Goal: Find specific page/section: Find specific page/section

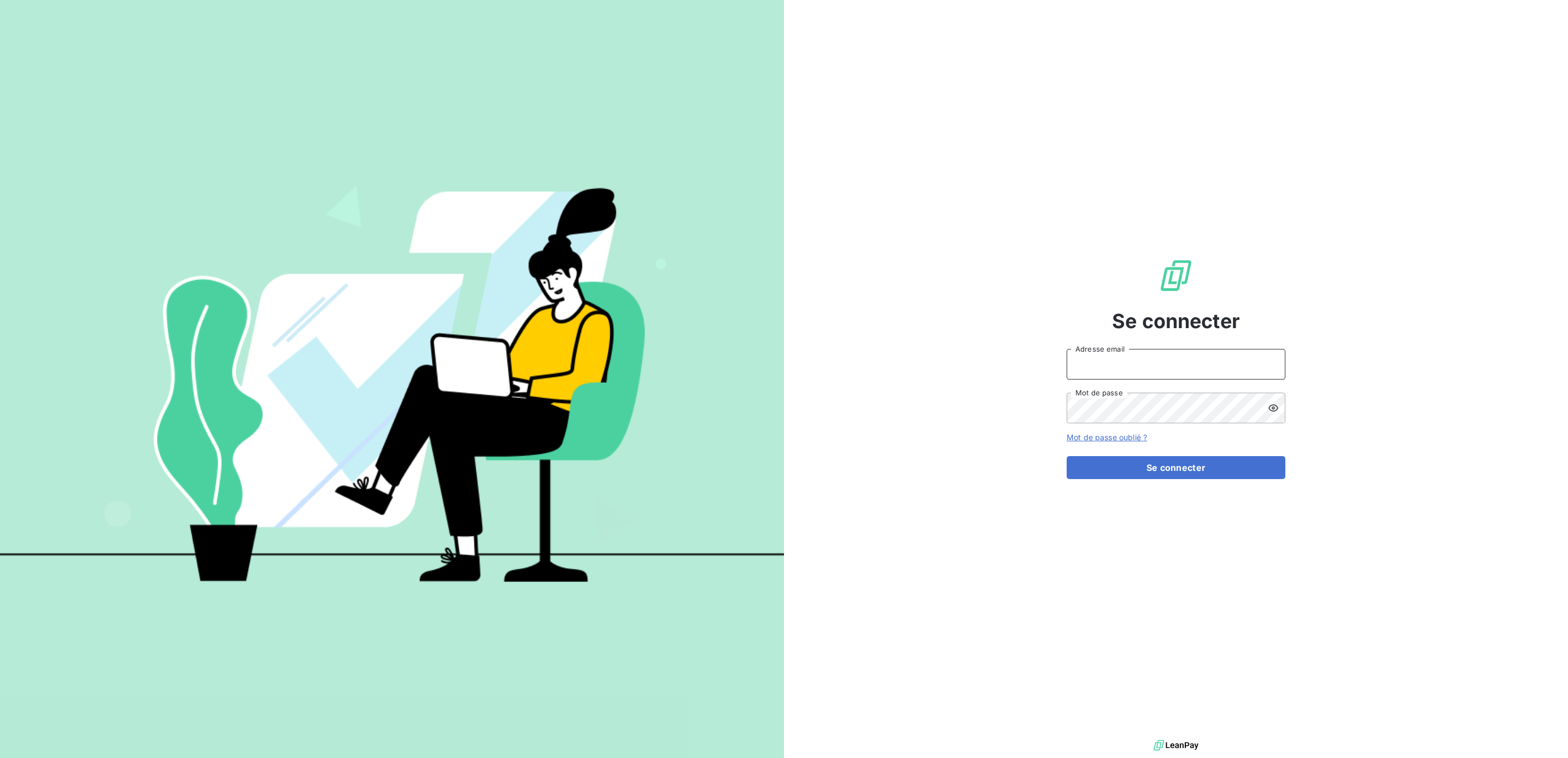
click at [1111, 356] on input "Adresse email" at bounding box center [1177, 363] width 219 height 30
type input "[PERSON_NAME][EMAIL_ADDRESS][DOMAIN_NAME]"
click at [1067, 456] on button "Se connecter" at bounding box center [1177, 468] width 219 height 23
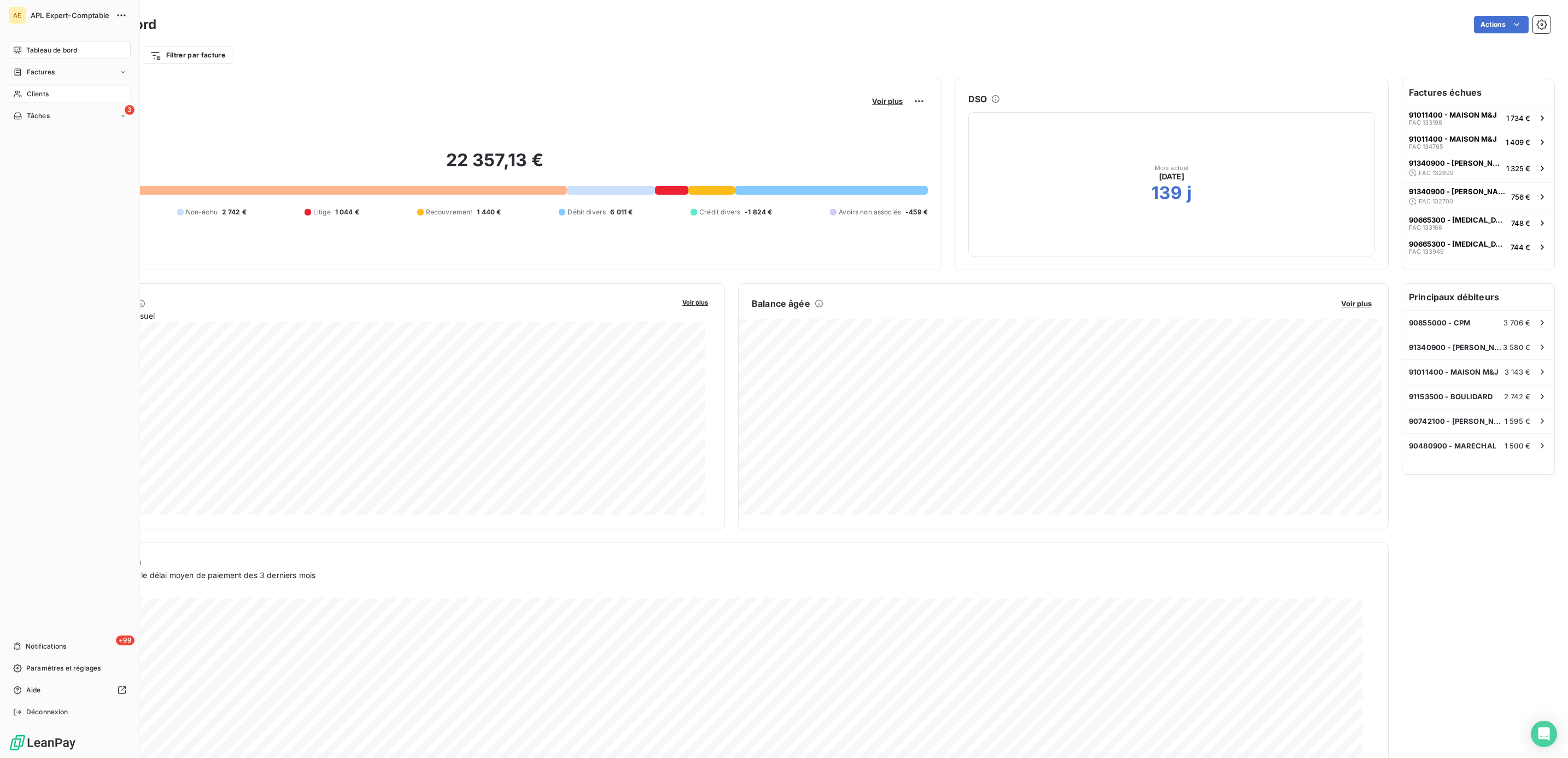
click at [27, 95] on span "Clients" at bounding box center [38, 94] width 22 height 10
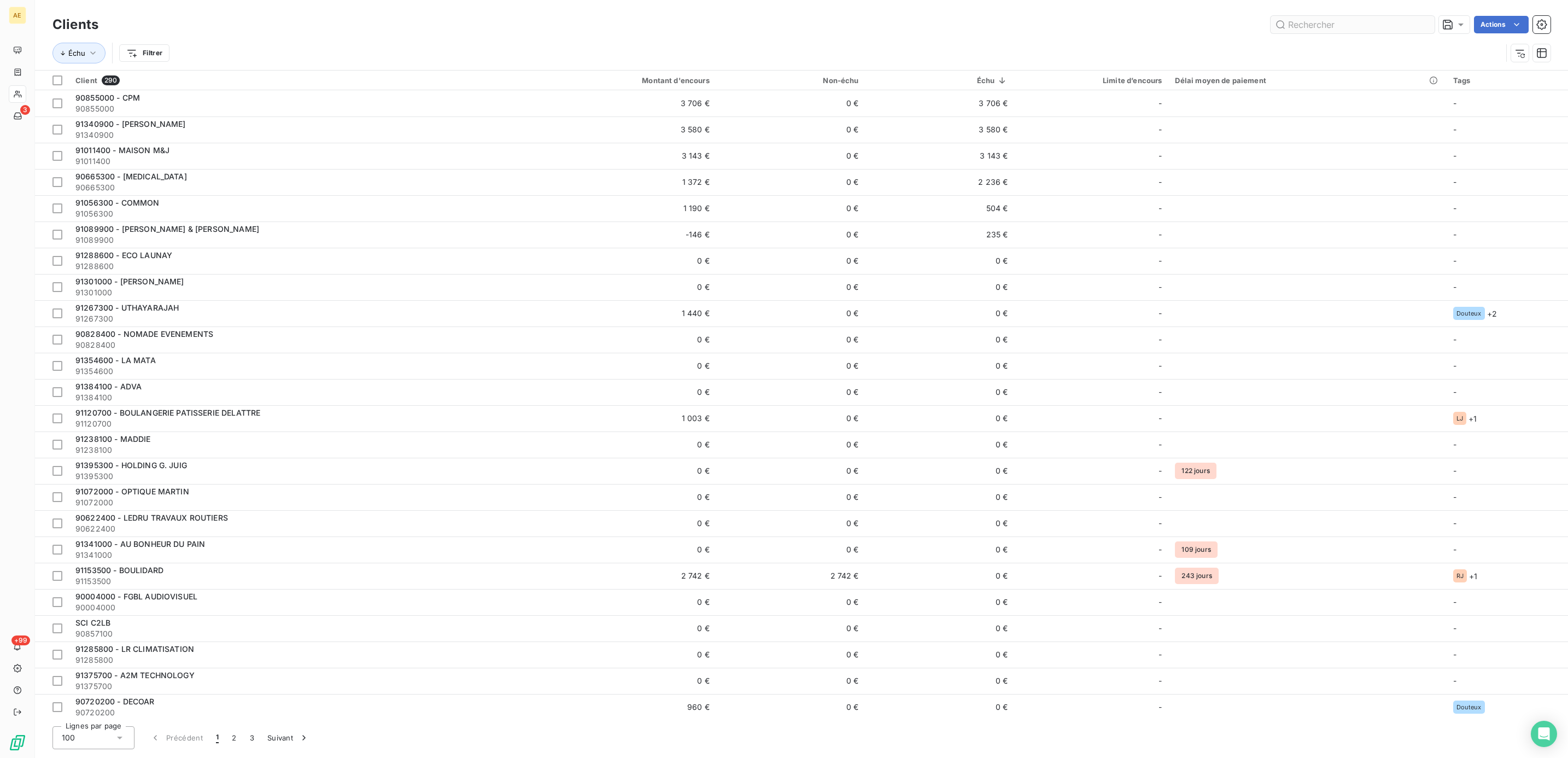
click at [1307, 23] on input "text" at bounding box center [1353, 24] width 164 height 17
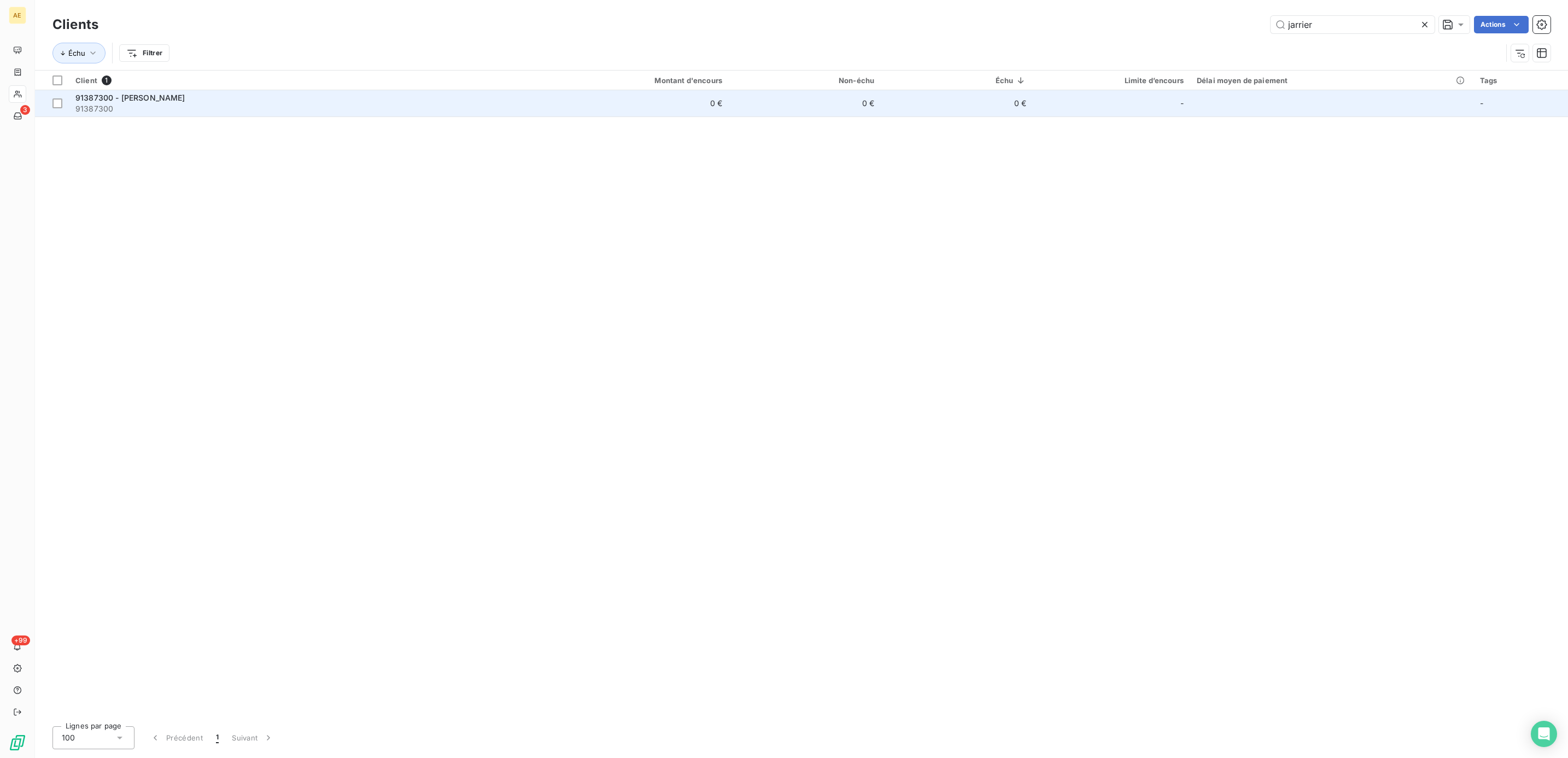
type input "jarrier"
click at [163, 105] on span "91387300" at bounding box center [297, 109] width 443 height 11
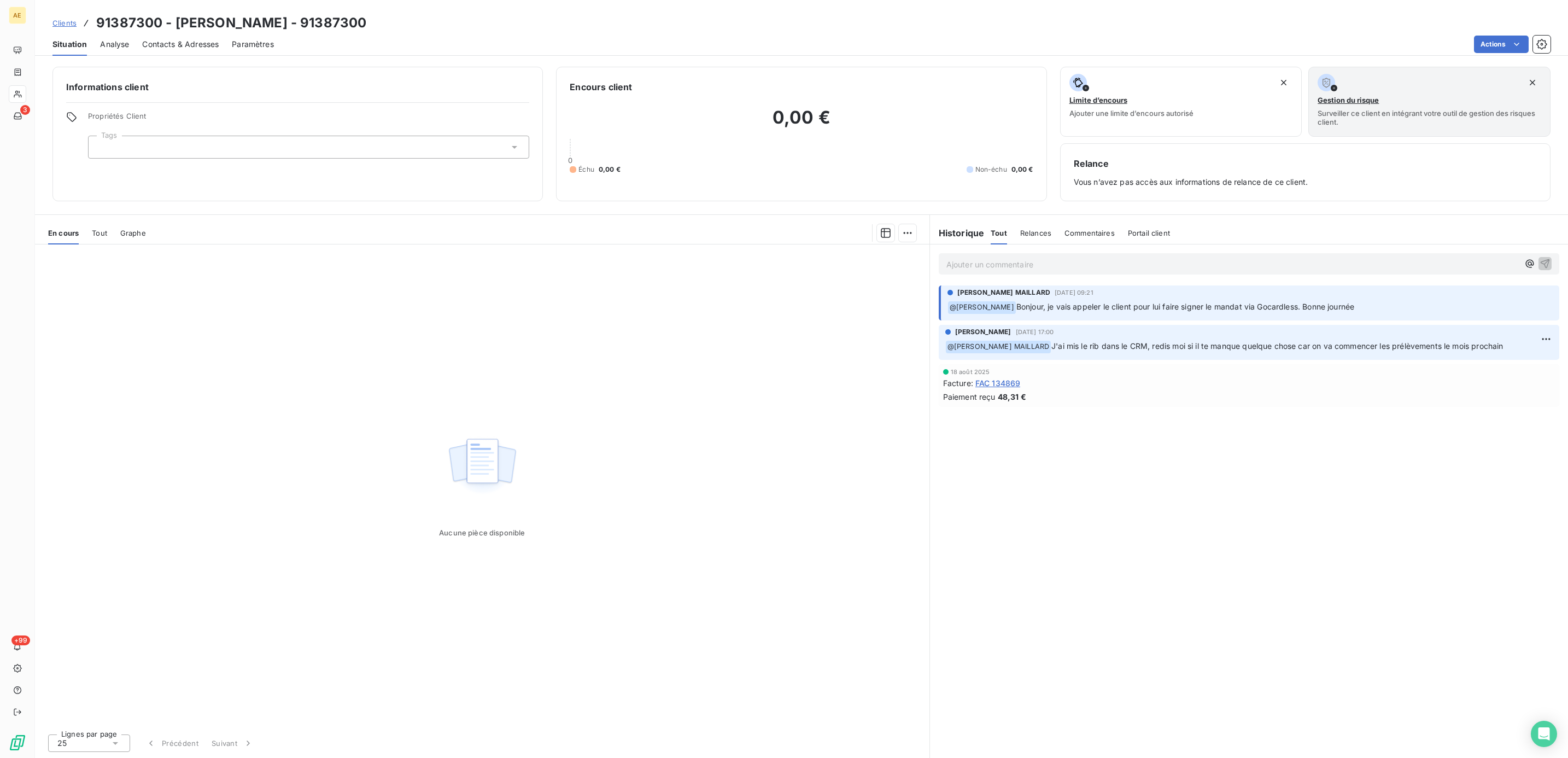
click at [1083, 262] on p "Ajouter un commentaire ﻿" at bounding box center [1233, 264] width 572 height 14
click at [1439, 327] on span "[PERSON_NAME] MAILLARD" at bounding box center [1460, 326] width 130 height 9
